Goal: Feedback & Contribution: Leave review/rating

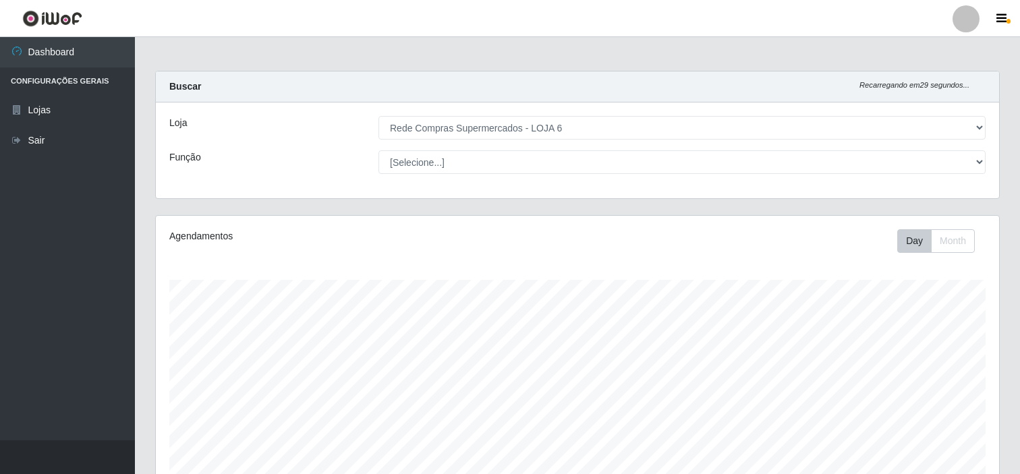
select select "398"
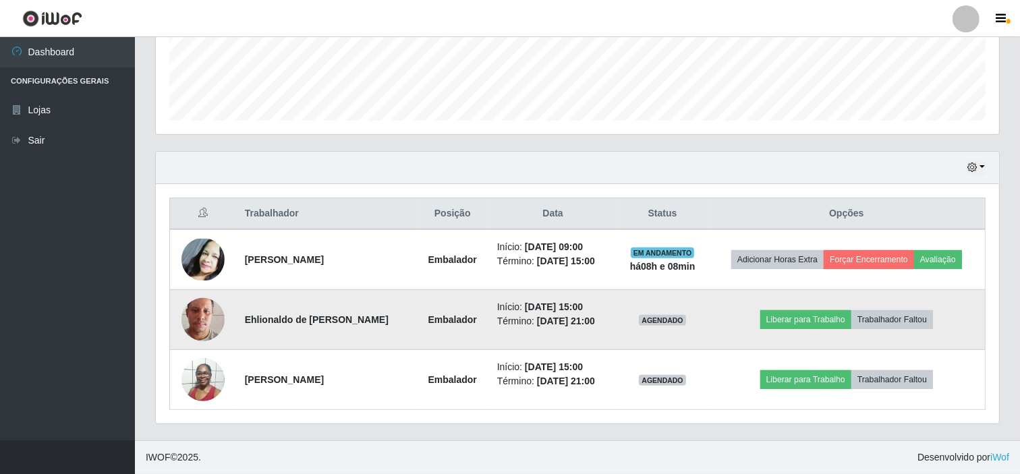
scroll to position [279, 844]
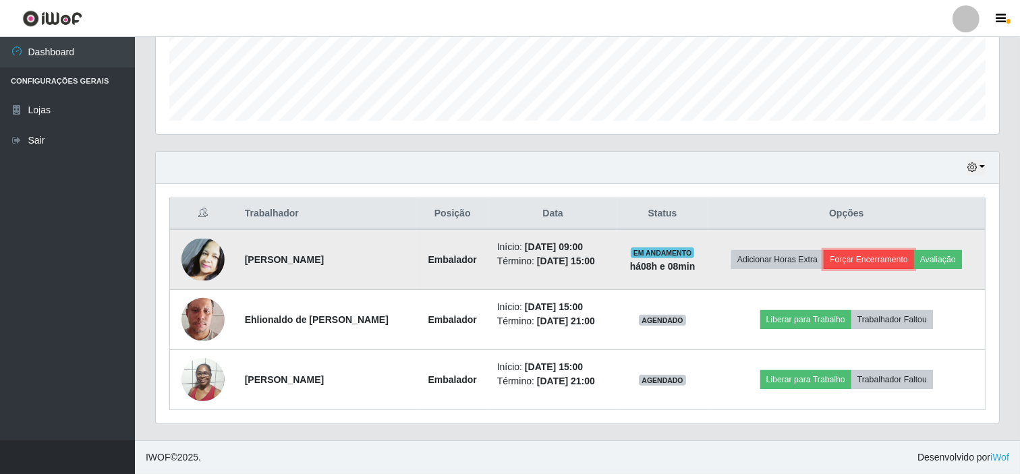
click at [852, 260] on button "Forçar Encerramento" at bounding box center [869, 259] width 90 height 19
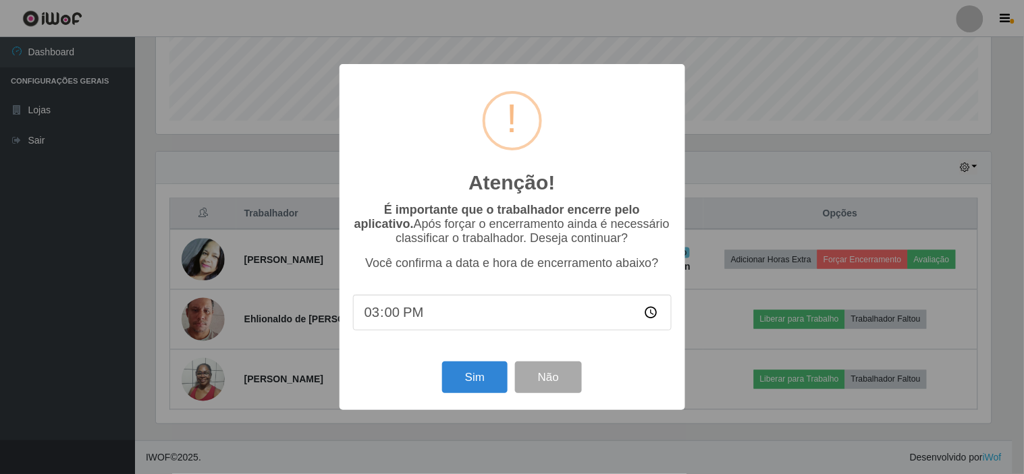
click at [390, 315] on input "15:00" at bounding box center [512, 313] width 319 height 36
click at [372, 308] on input "15:00" at bounding box center [512, 313] width 319 height 36
type input "15:00"
click at [466, 379] on button "Sim" at bounding box center [474, 378] width 65 height 32
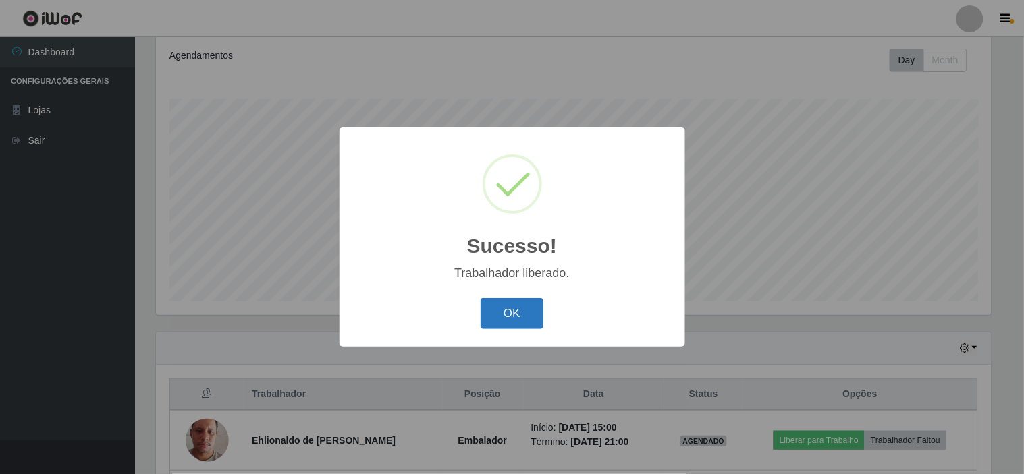
drag, startPoint x: 513, startPoint y: 295, endPoint x: 514, endPoint y: 314, distance: 19.6
click at [514, 312] on div "OK Cancel" at bounding box center [512, 313] width 319 height 38
click at [514, 319] on button "OK" at bounding box center [511, 314] width 63 height 32
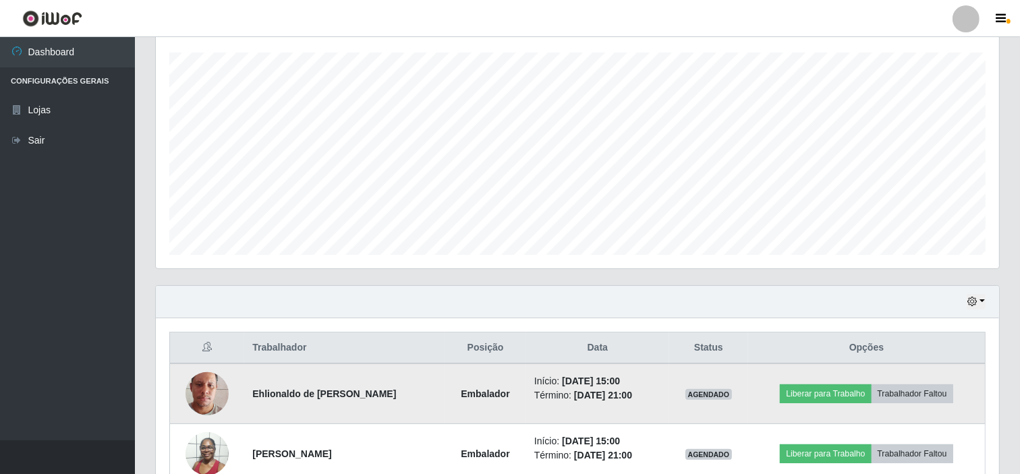
scroll to position [302, 0]
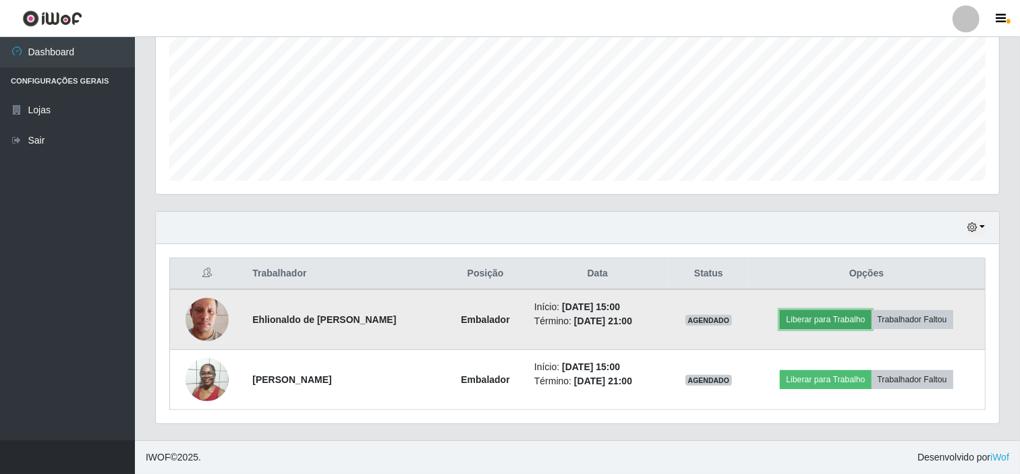
click at [796, 324] on button "Liberar para Trabalho" at bounding box center [825, 319] width 91 height 19
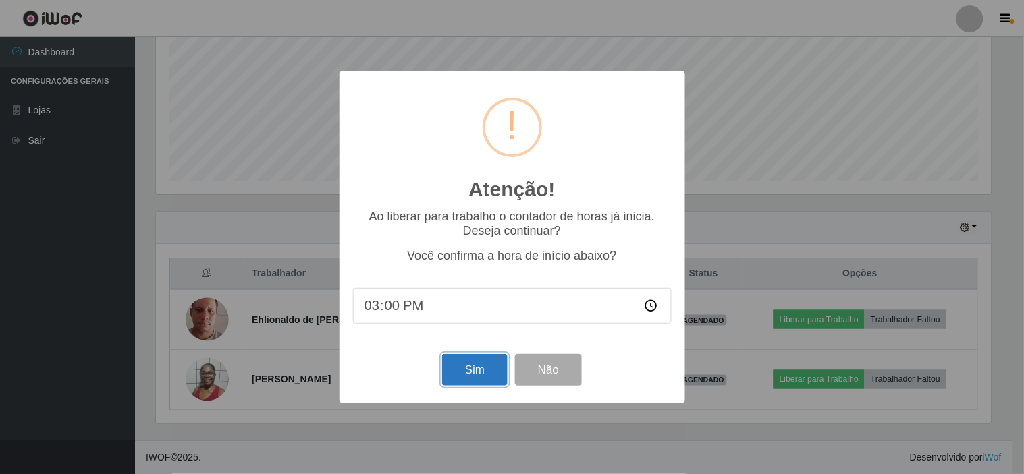
click at [474, 373] on button "Sim" at bounding box center [474, 370] width 65 height 32
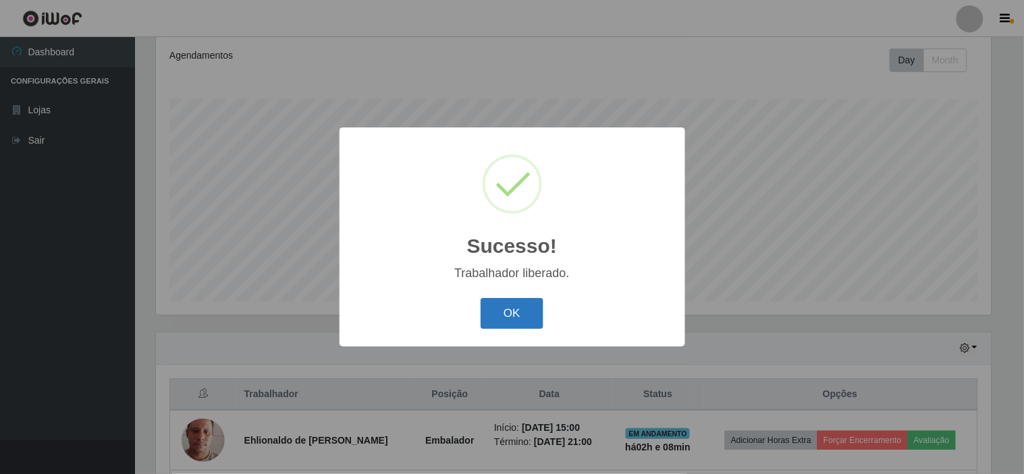
click at [521, 308] on button "OK" at bounding box center [511, 314] width 63 height 32
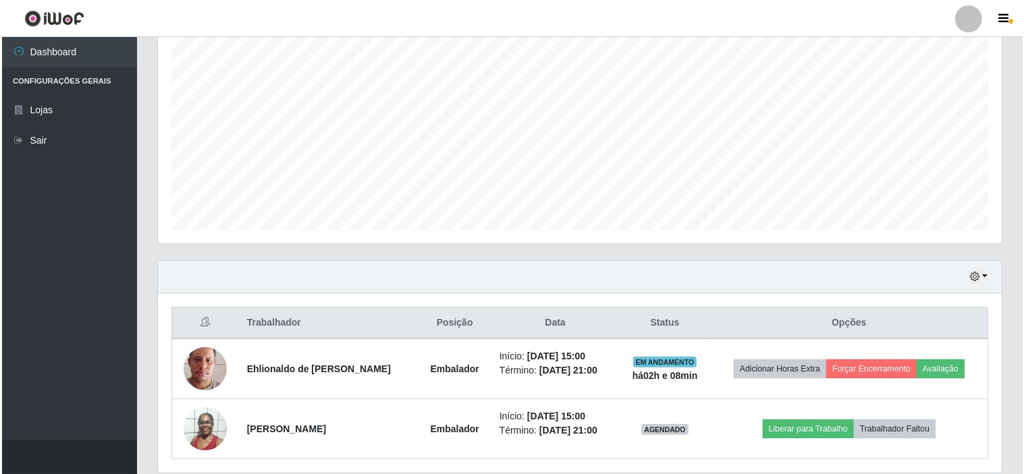
scroll to position [302, 0]
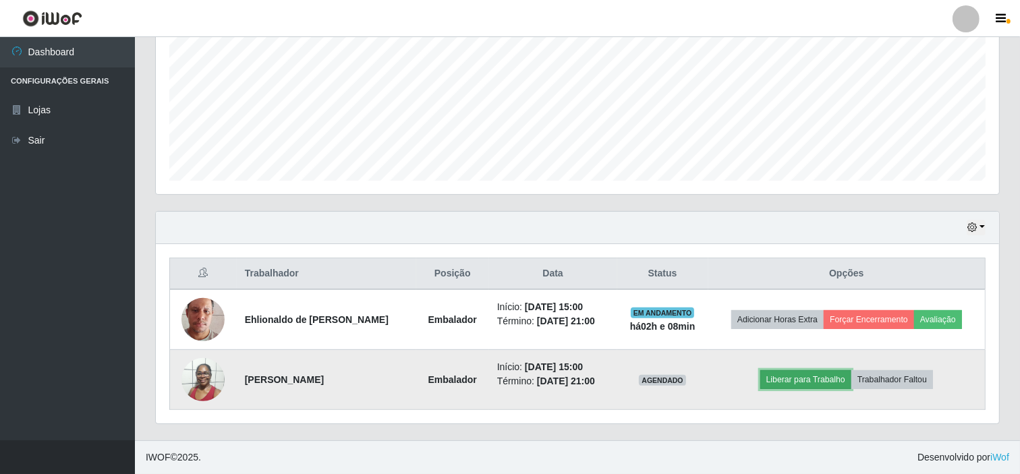
click at [786, 380] on button "Liberar para Trabalho" at bounding box center [806, 379] width 91 height 19
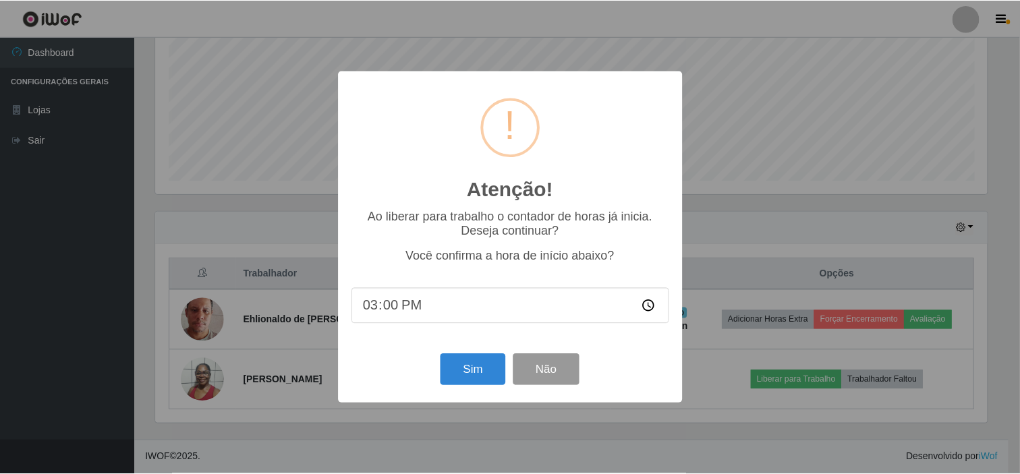
scroll to position [279, 835]
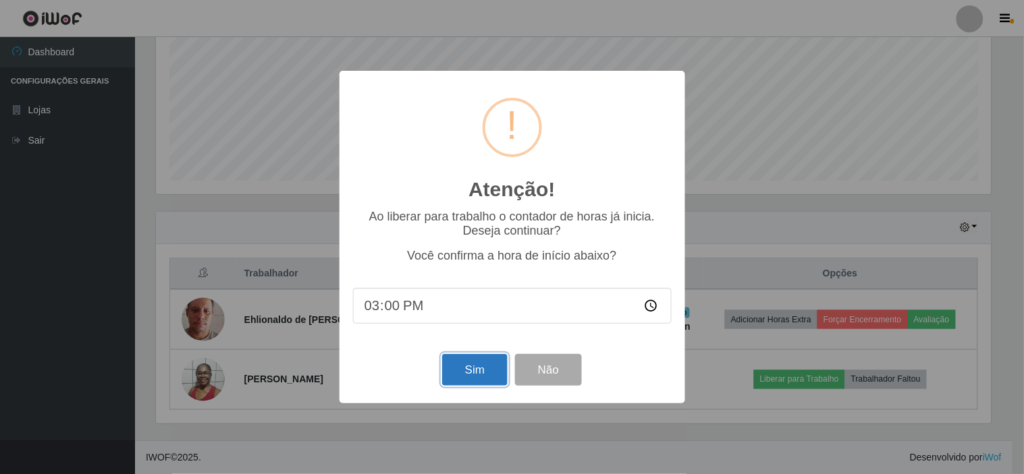
click at [471, 367] on button "Sim" at bounding box center [474, 370] width 65 height 32
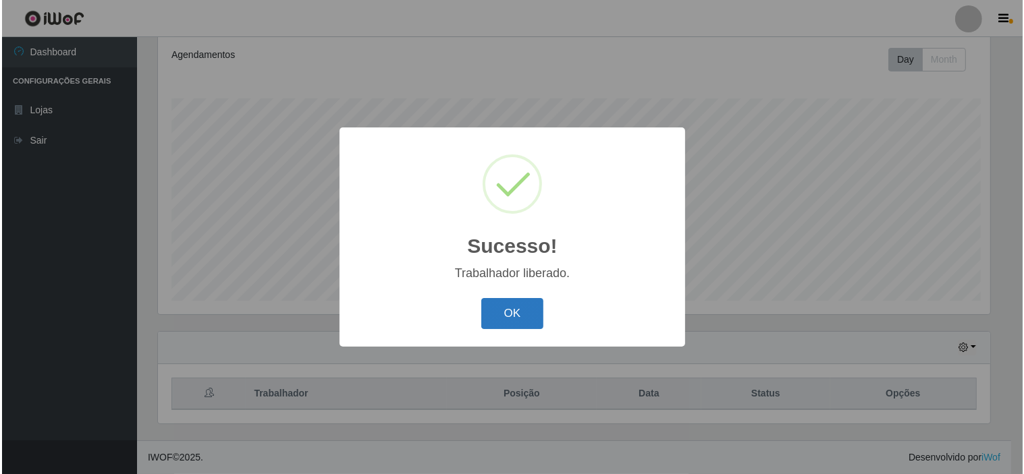
scroll to position [0, 0]
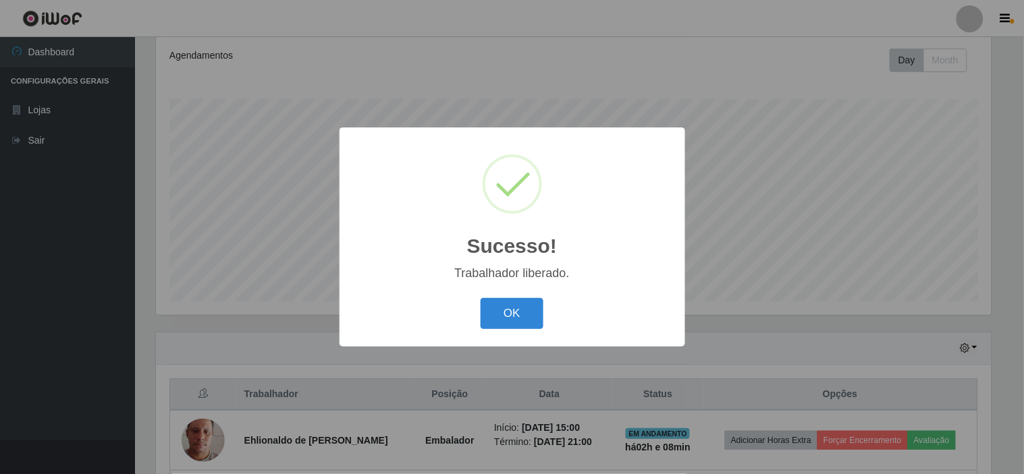
click at [514, 325] on button "OK" at bounding box center [511, 314] width 63 height 32
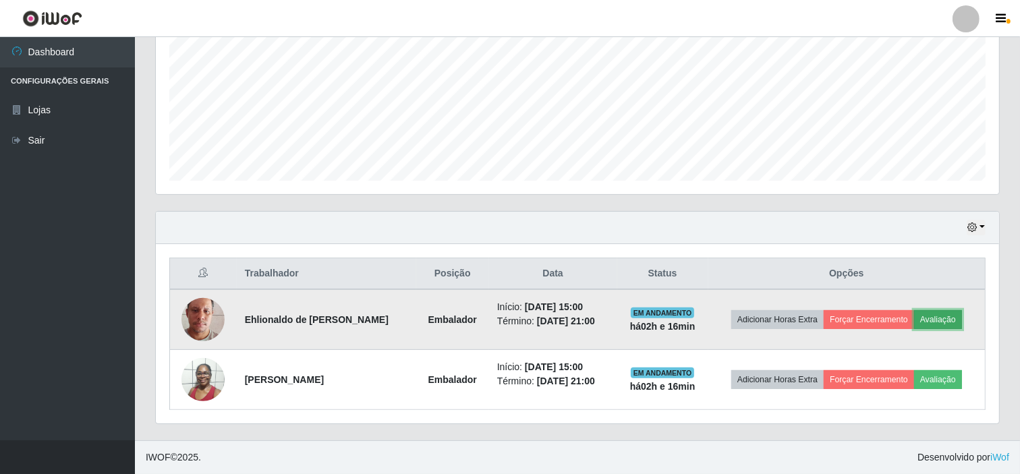
click at [933, 322] on button "Avaliação" at bounding box center [938, 319] width 48 height 19
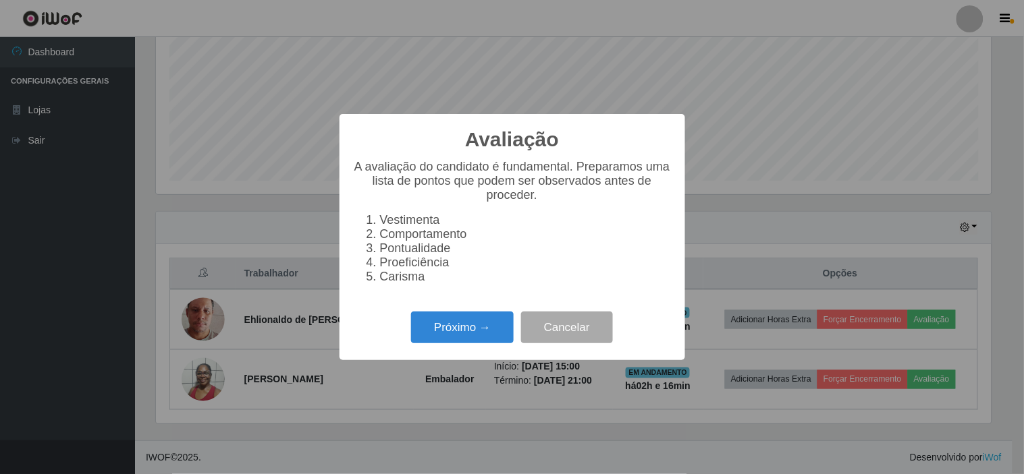
scroll to position [279, 835]
click at [454, 335] on button "Próximo →" at bounding box center [462, 328] width 103 height 32
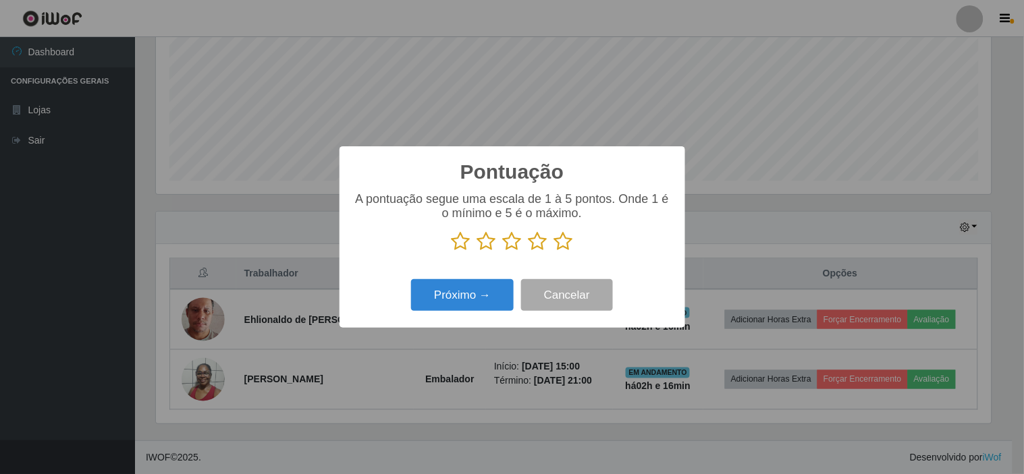
scroll to position [674547, 673992]
click at [563, 239] on icon at bounding box center [563, 241] width 19 height 20
click at [554, 252] on input "radio" at bounding box center [554, 252] width 0 height 0
click at [475, 304] on button "Próximo →" at bounding box center [462, 295] width 103 height 32
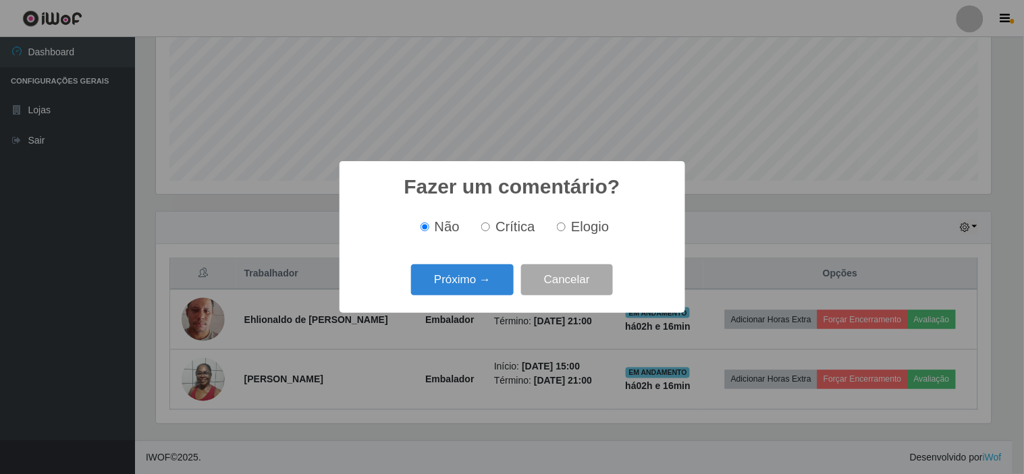
click at [569, 233] on label "Elogio" at bounding box center [579, 227] width 57 height 16
click at [566, 231] on input "Elogio" at bounding box center [561, 227] width 9 height 9
radio input "true"
click at [476, 287] on button "Próximo →" at bounding box center [462, 281] width 103 height 32
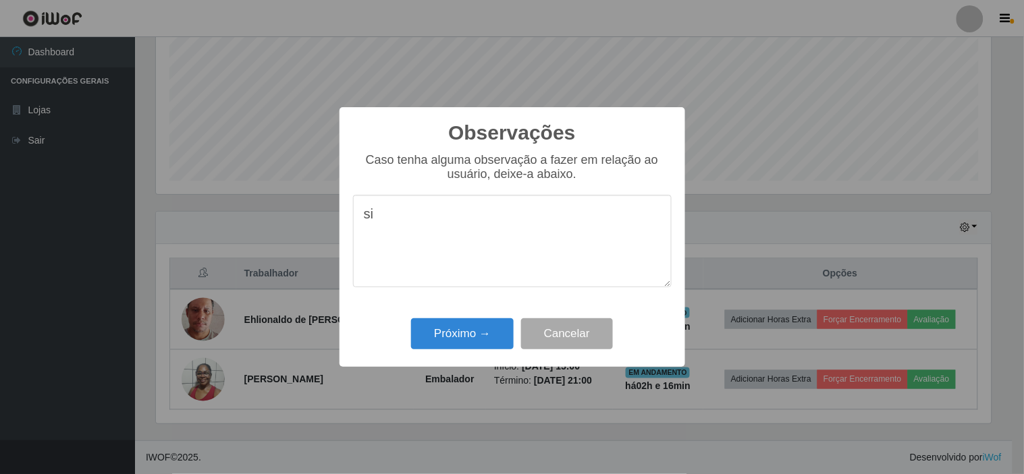
type textarea "s"
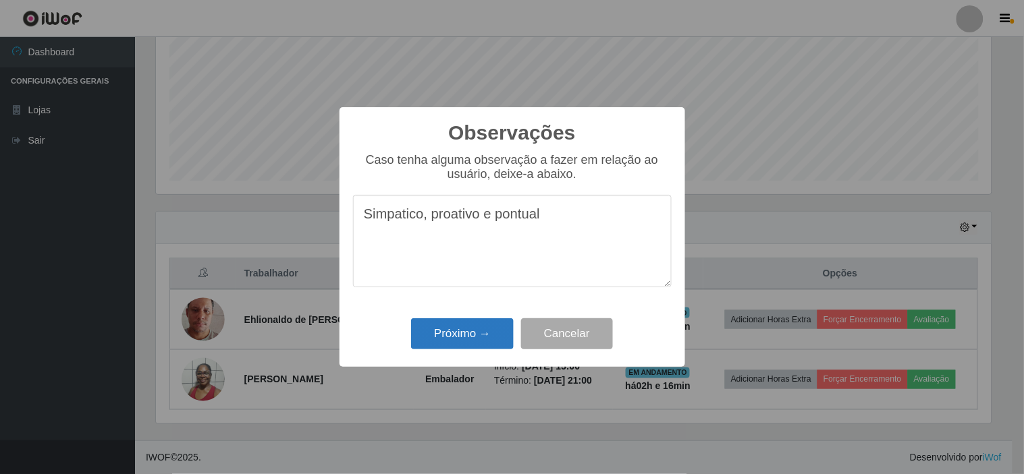
type textarea "Simpatico, proativo e pontual"
click at [445, 336] on button "Próximo →" at bounding box center [462, 335] width 103 height 32
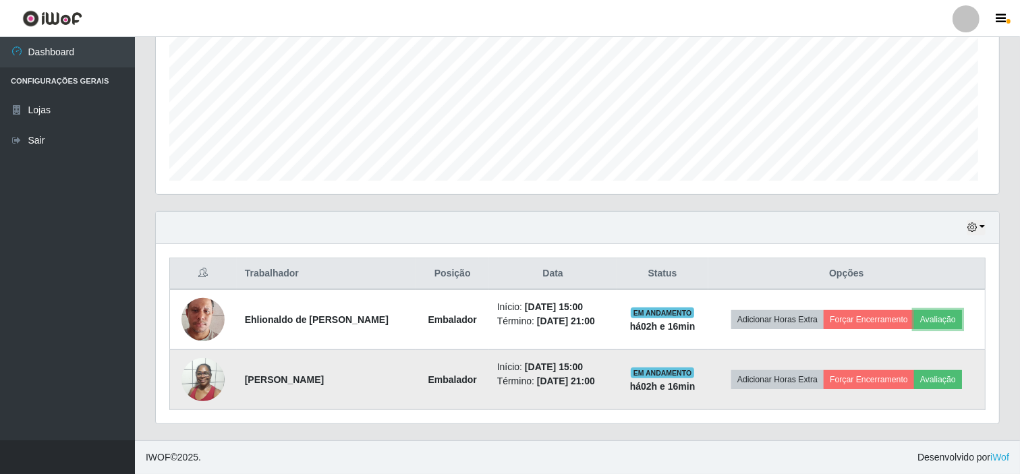
scroll to position [279, 844]
click at [939, 379] on button "Avaliação" at bounding box center [938, 379] width 48 height 19
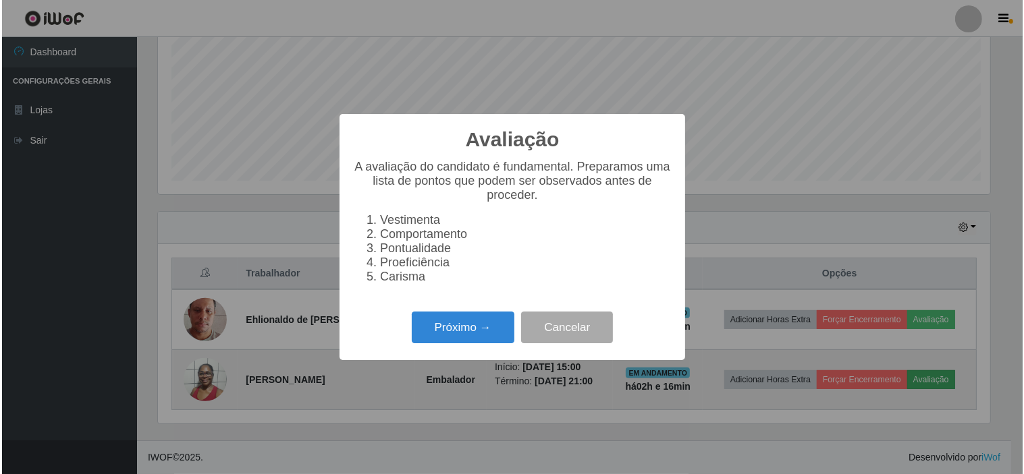
scroll to position [279, 835]
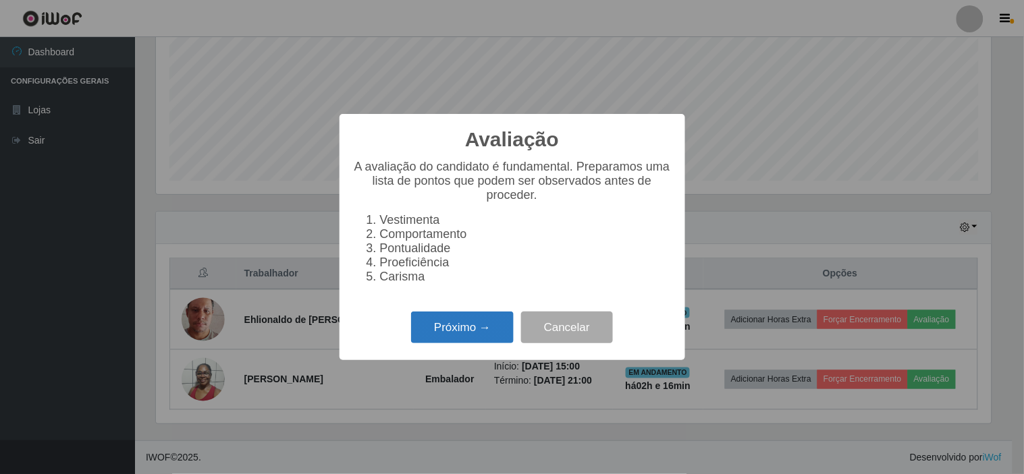
click at [463, 336] on button "Próximo →" at bounding box center [462, 328] width 103 height 32
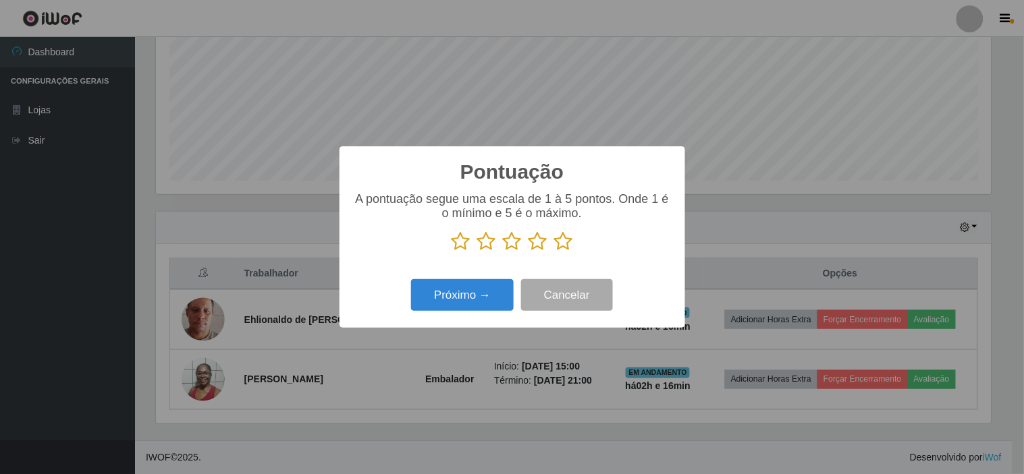
scroll to position [674547, 673992]
click at [561, 243] on icon at bounding box center [563, 241] width 19 height 20
click at [554, 252] on input "radio" at bounding box center [554, 252] width 0 height 0
click at [494, 286] on button "Próximo →" at bounding box center [462, 295] width 103 height 32
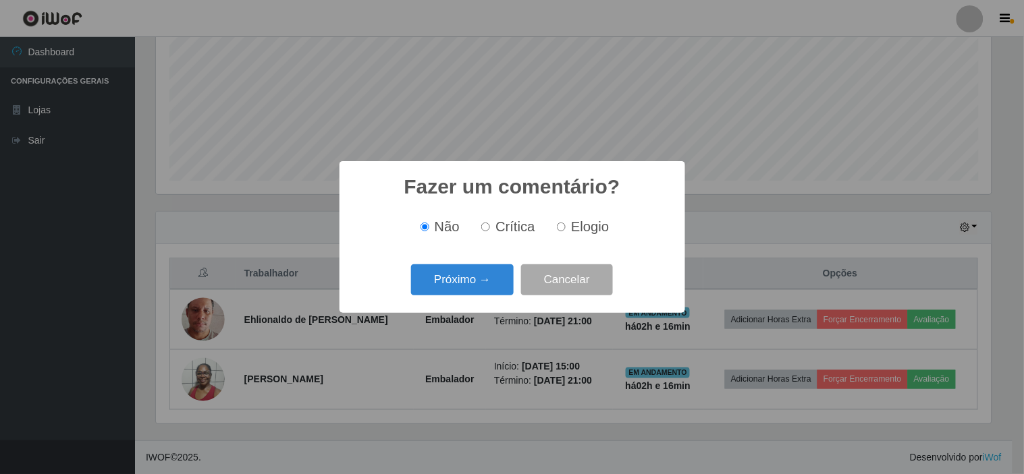
click at [564, 225] on input "Elogio" at bounding box center [561, 227] width 9 height 9
radio input "true"
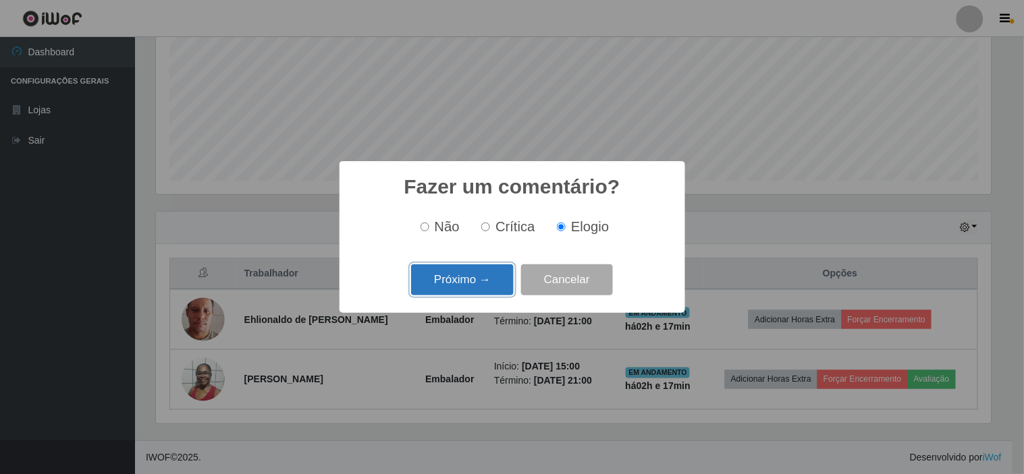
click at [454, 285] on button "Próximo →" at bounding box center [462, 281] width 103 height 32
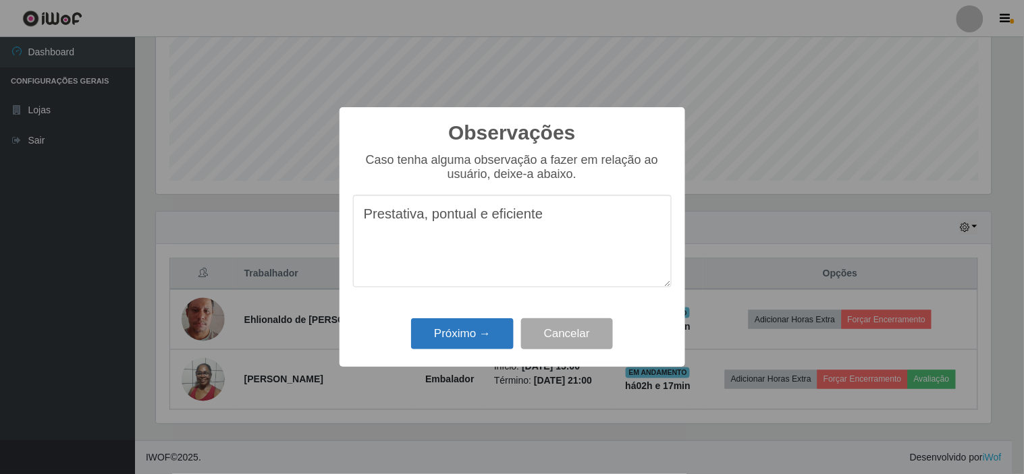
type textarea "Prestativa, pontual e eficiente"
click at [469, 327] on button "Próximo →" at bounding box center [462, 335] width 103 height 32
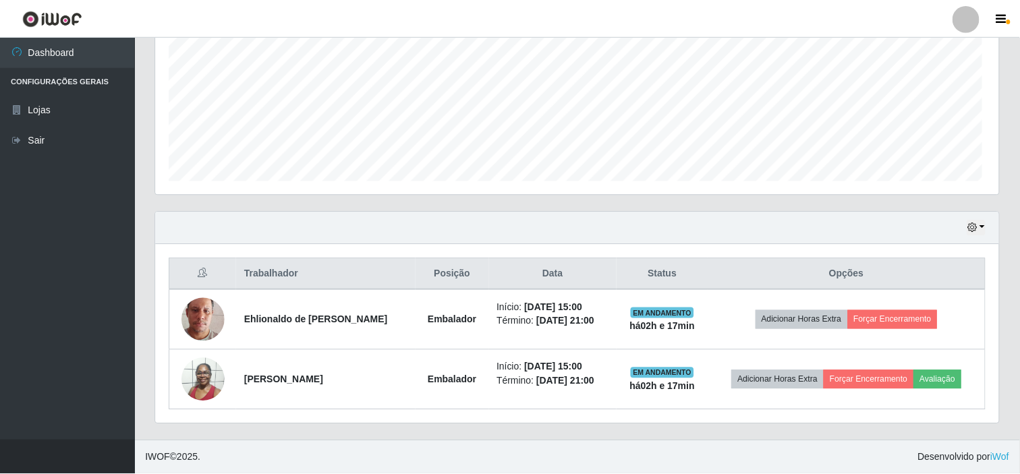
scroll to position [279, 844]
